Goal: Navigation & Orientation: Find specific page/section

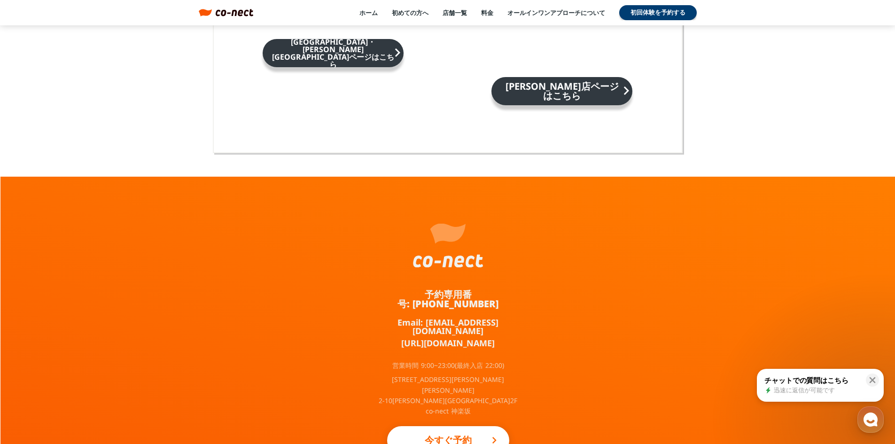
scroll to position [6152, 0]
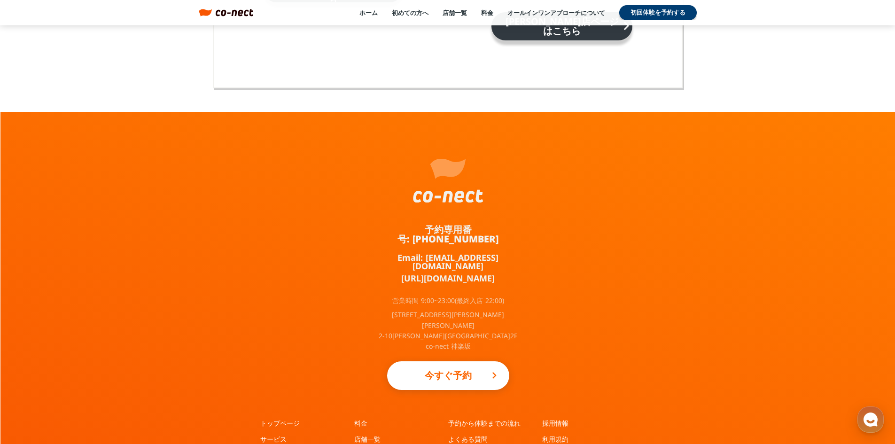
drag, startPoint x: 416, startPoint y: 171, endPoint x: 489, endPoint y: 171, distance: 73.3
click at [489, 171] on div "予約専用番号: 050-3645-2324 Email: info@co-nect.co.jp https://lin.ee/TQ5dRbT 営業時間 9:0…" at bounding box center [448, 260] width 141 height 297
click at [452, 176] on div "予約専用番号: 050-3645-2324 Email: info@co-nect.co.jp https://lin.ee/TQ5dRbT 営業時間 9:0…" at bounding box center [448, 260] width 141 height 297
click at [452, 176] on div at bounding box center [448, 181] width 70 height 44
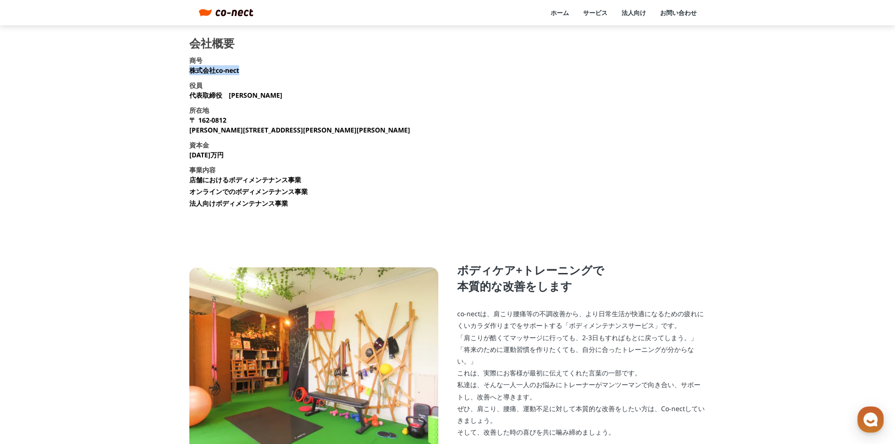
drag, startPoint x: 189, startPoint y: 72, endPoint x: 244, endPoint y: 71, distance: 55.4
click at [244, 71] on section "会社概要 商号 株式会社co-nect 役員 代表取締役　中山 友貴 所在地 〒 162-0812 東京都新宿区西五軒町2-10 東松ビル2F 資本金 135…" at bounding box center [447, 127] width 517 height 178
copy p "株式会社co-nect"
click at [595, 10] on link "サービス" at bounding box center [595, 12] width 24 height 8
click at [595, 16] on link "サービス" at bounding box center [595, 12] width 24 height 8
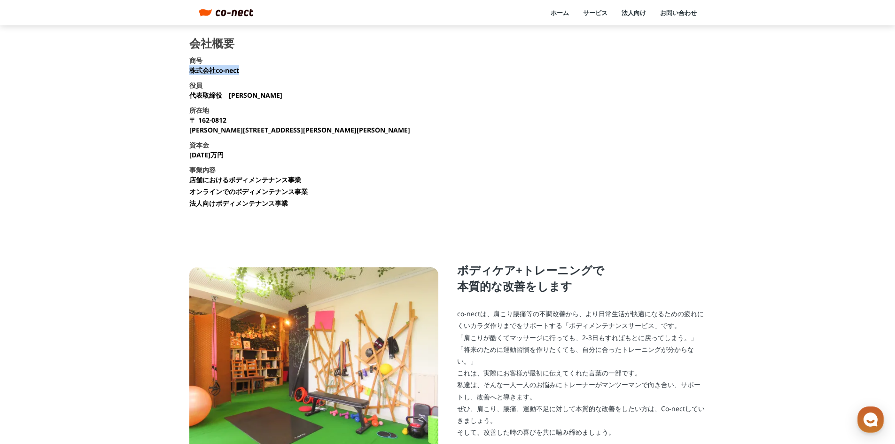
click at [595, 12] on link "サービス" at bounding box center [595, 12] width 24 height 8
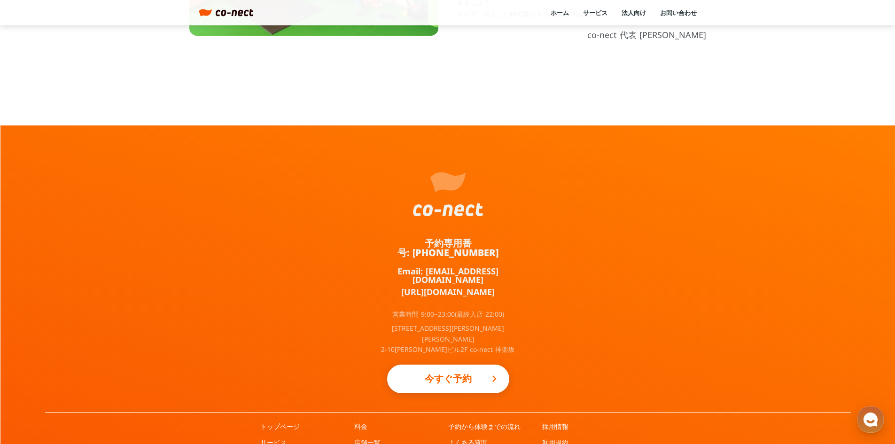
scroll to position [458, 0]
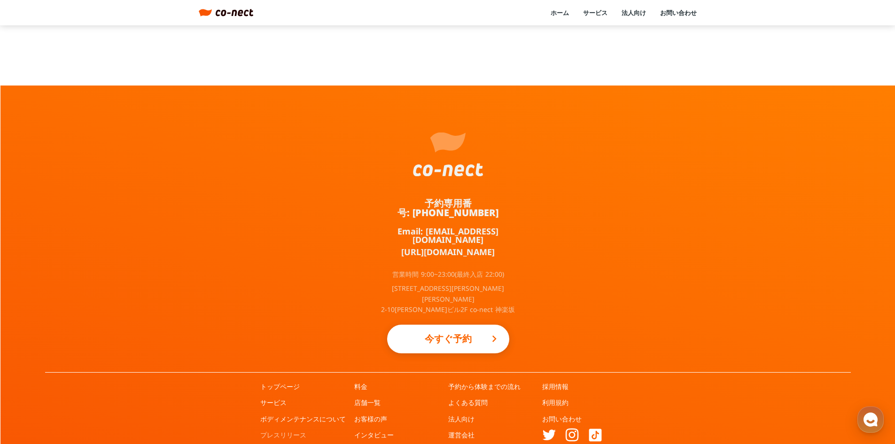
click at [266, 430] on link "プレスリリース" at bounding box center [283, 434] width 46 height 9
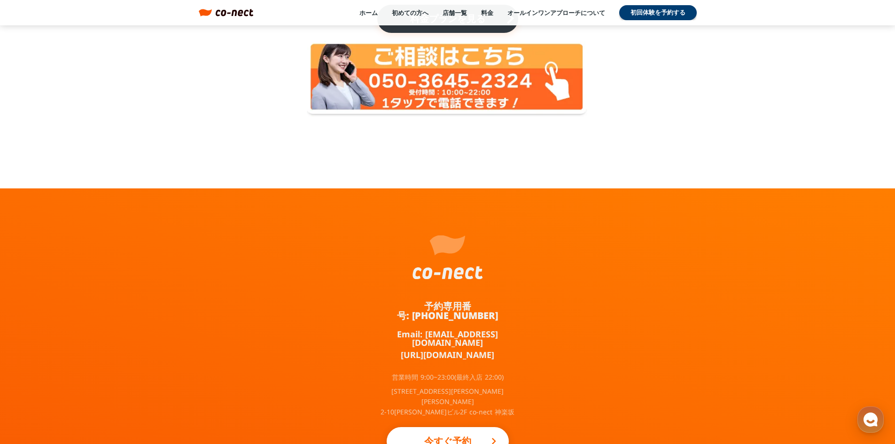
scroll to position [3485, 0]
